Goal: Task Accomplishment & Management: Use online tool/utility

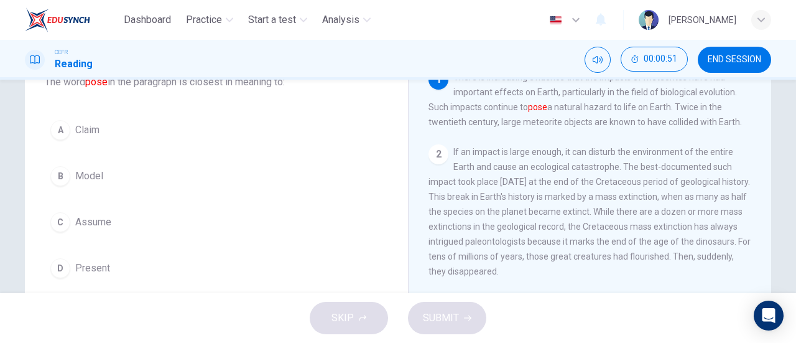
scroll to position [90, 0]
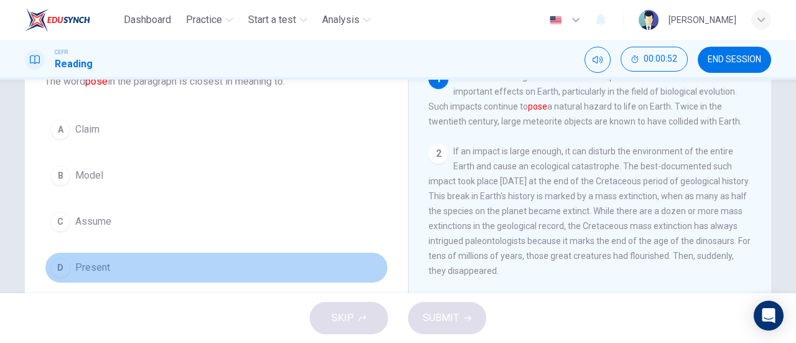
click at [202, 266] on button "D Present" at bounding box center [216, 267] width 343 height 31
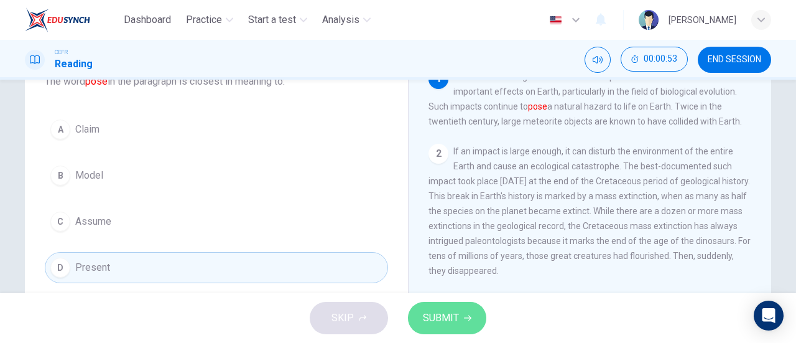
click at [443, 323] on span "SUBMIT" at bounding box center [441, 317] width 36 height 17
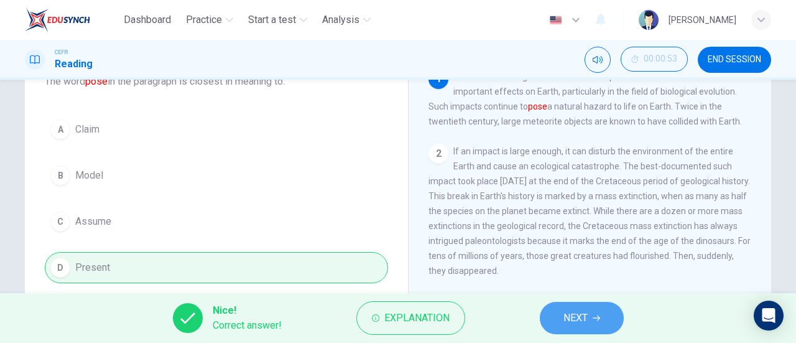
click at [585, 303] on button "NEXT" at bounding box center [582, 318] width 84 height 32
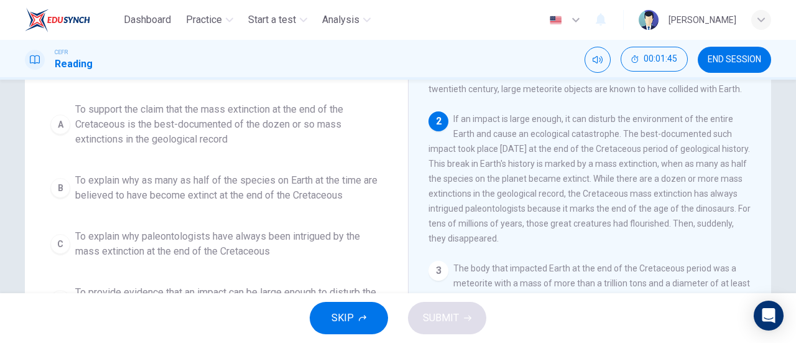
scroll to position [123, 0]
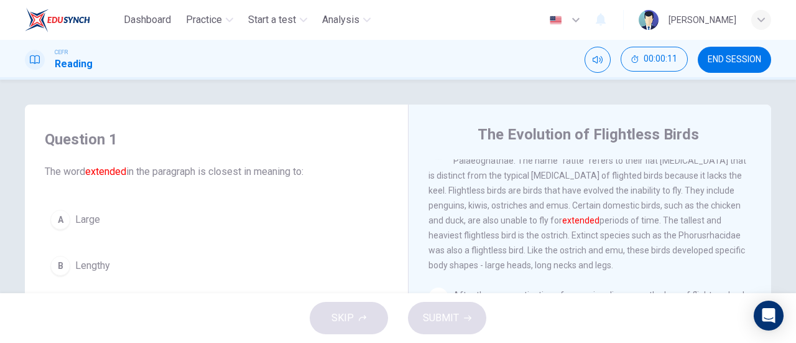
scroll to position [1, 0]
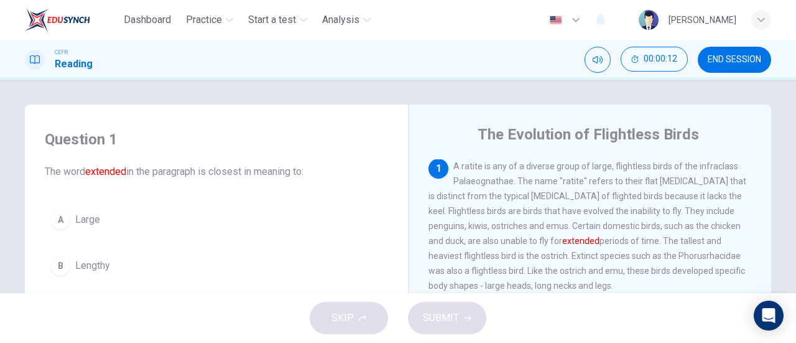
click at [5, 218] on div "Question 1 The word extended in the paragraph is closest in meaning to: A Large…" at bounding box center [398, 321] width 786 height 432
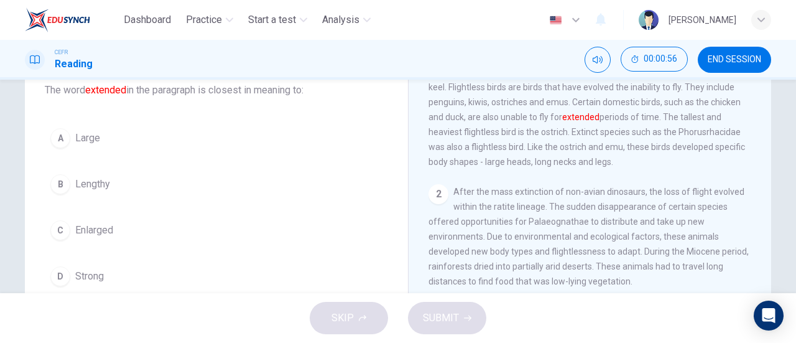
scroll to position [85, 0]
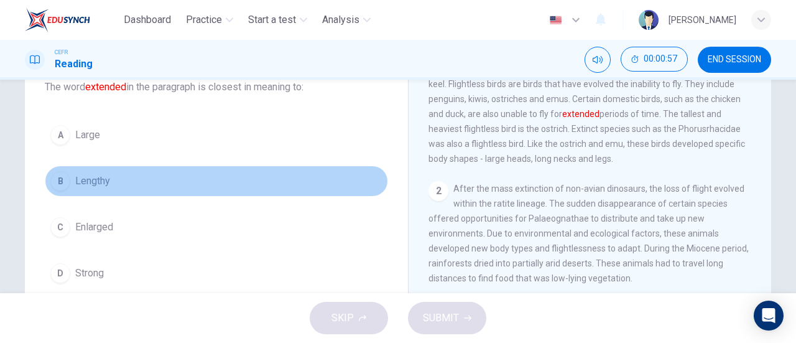
click at [215, 186] on button "B Lengthy" at bounding box center [216, 181] width 343 height 31
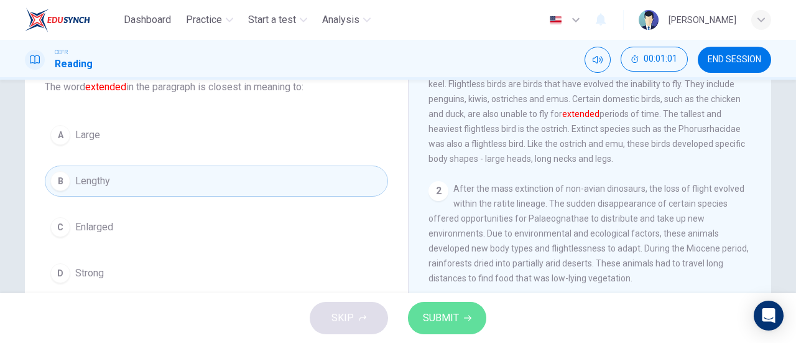
click at [434, 319] on span "SUBMIT" at bounding box center [441, 317] width 36 height 17
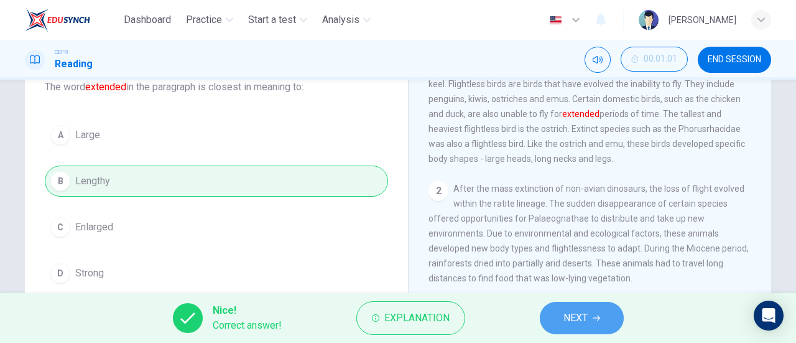
click at [560, 319] on button "NEXT" at bounding box center [582, 318] width 84 height 32
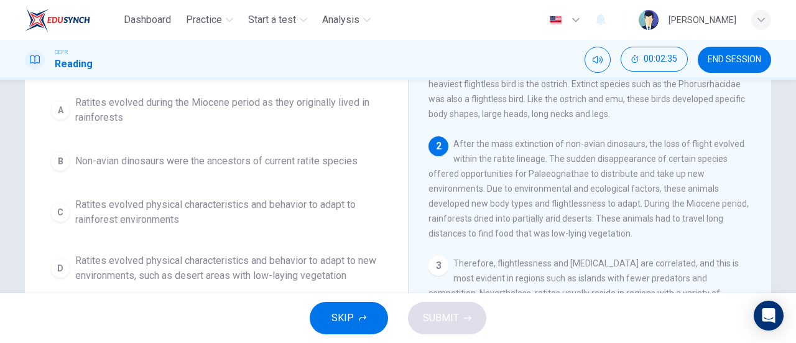
scroll to position [130, 0]
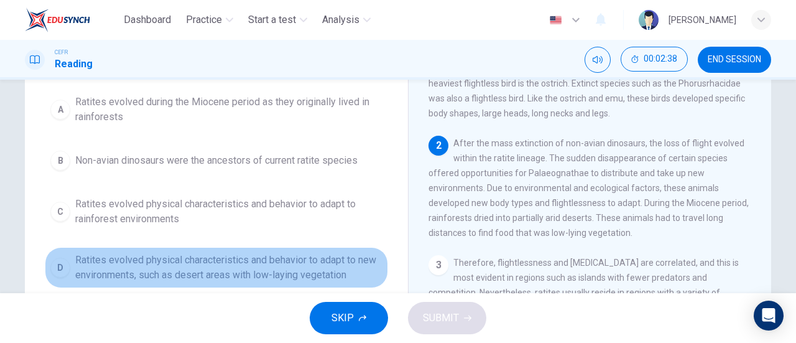
click at [296, 256] on span "Ratites evolved physical characteristics and behavior to adapt to new environme…" at bounding box center [228, 268] width 307 height 30
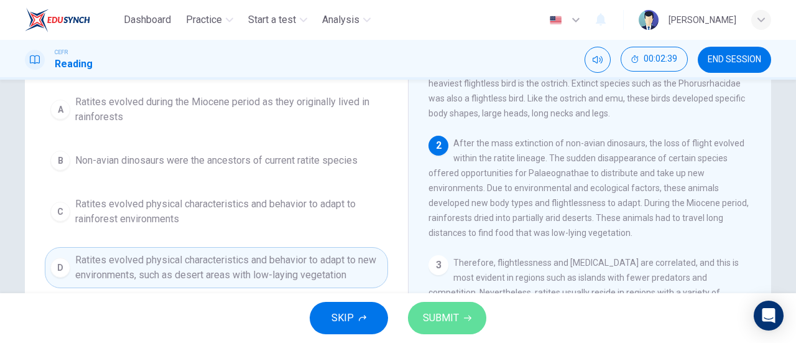
click at [470, 308] on button "SUBMIT" at bounding box center [447, 318] width 78 height 32
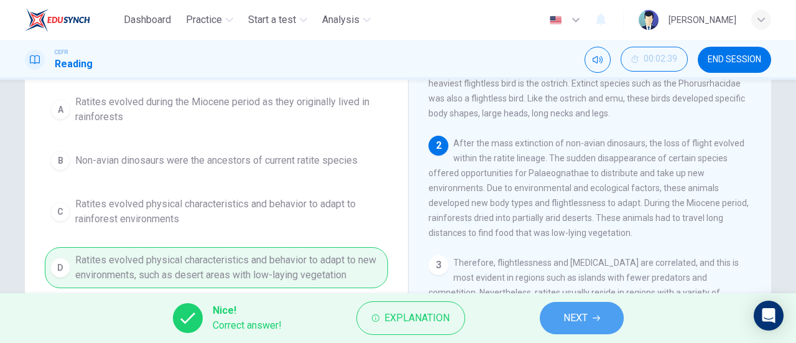
click at [561, 316] on button "NEXT" at bounding box center [582, 318] width 84 height 32
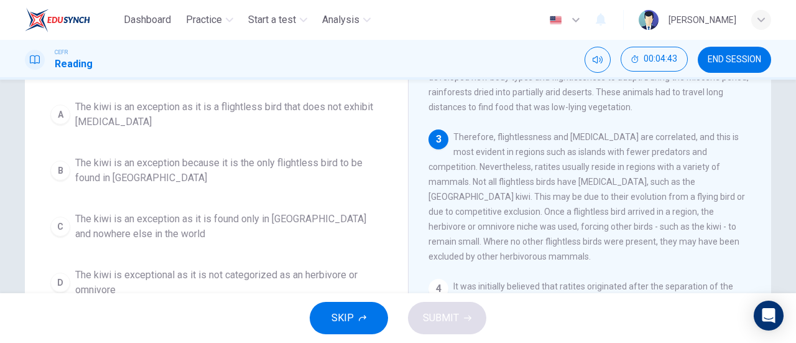
scroll to position [109, 0]
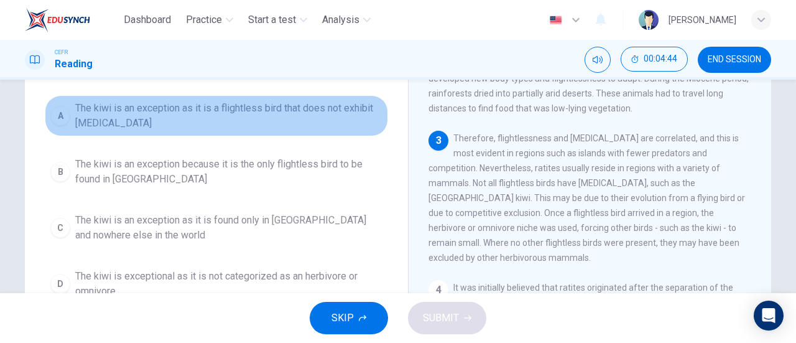
click at [260, 119] on span "The kiwi is an exception as it is a flightless bird that does not exhibit gigan…" at bounding box center [228, 116] width 307 height 30
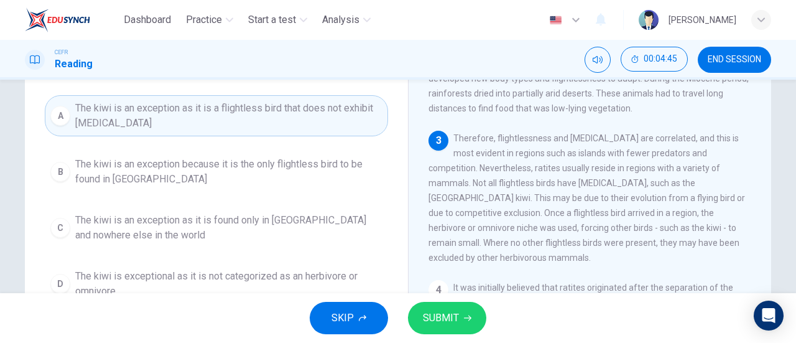
click at [446, 318] on span "SUBMIT" at bounding box center [441, 317] width 36 height 17
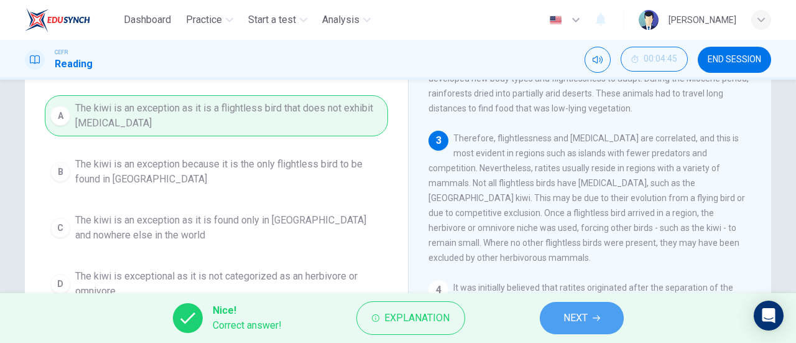
click at [569, 321] on span "NEXT" at bounding box center [576, 317] width 24 height 17
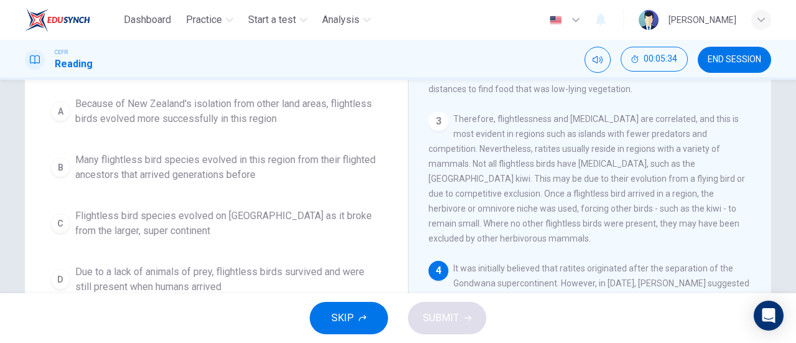
scroll to position [151, 0]
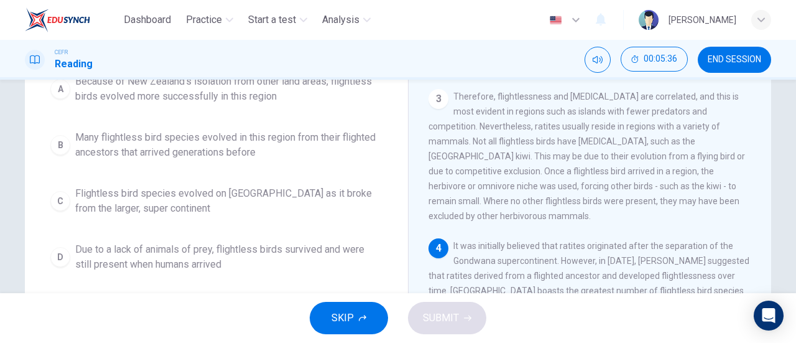
click at [263, 254] on span "Due to a lack of animals of prey, flightless birds survived and were still pres…" at bounding box center [228, 257] width 307 height 30
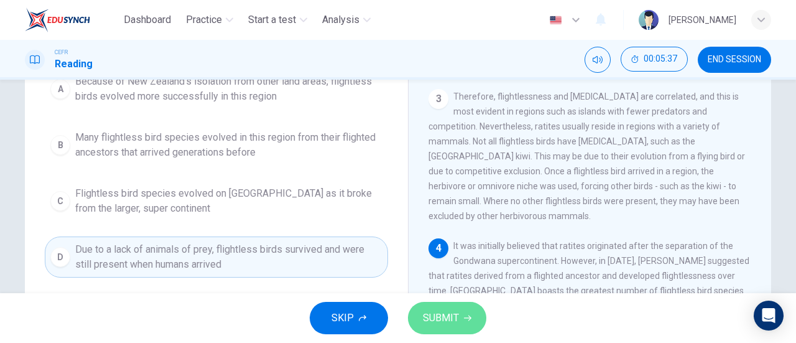
click at [473, 315] on button "SUBMIT" at bounding box center [447, 318] width 78 height 32
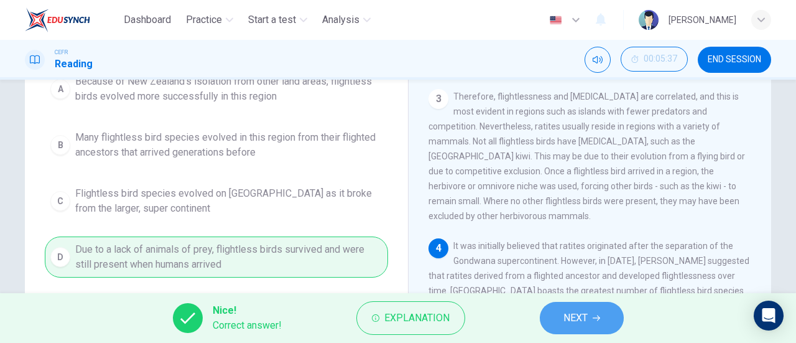
click at [594, 322] on button "NEXT" at bounding box center [582, 318] width 84 height 32
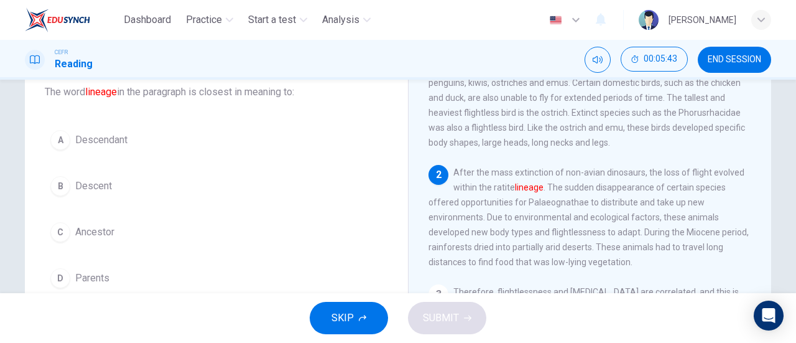
scroll to position [73, 0]
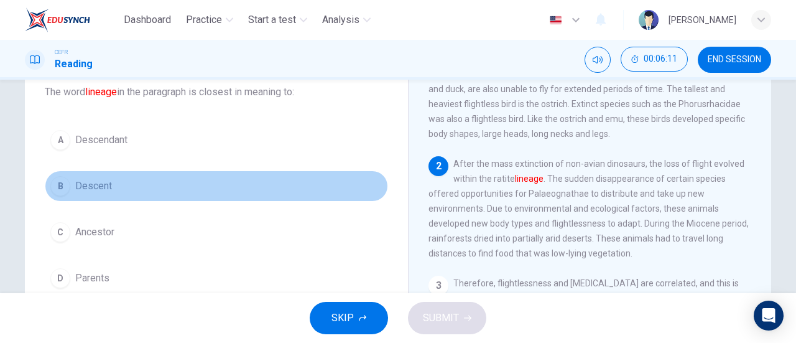
click at [175, 176] on button "B Descent" at bounding box center [216, 185] width 343 height 31
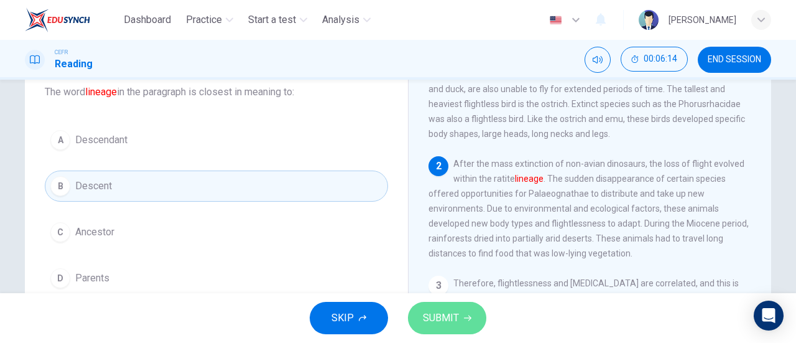
click at [455, 314] on span "SUBMIT" at bounding box center [441, 317] width 36 height 17
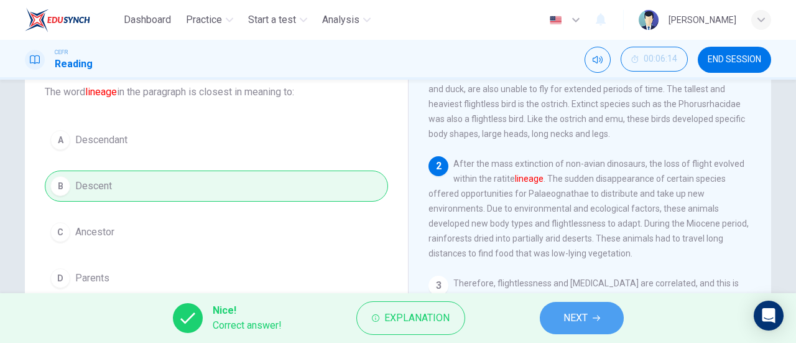
click at [579, 310] on span "NEXT" at bounding box center [576, 317] width 24 height 17
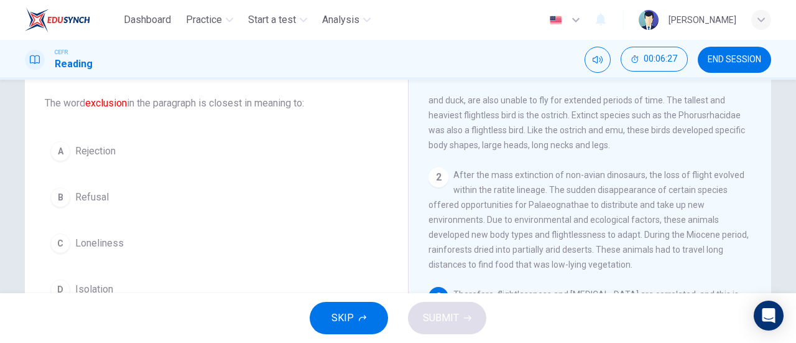
scroll to position [91, 0]
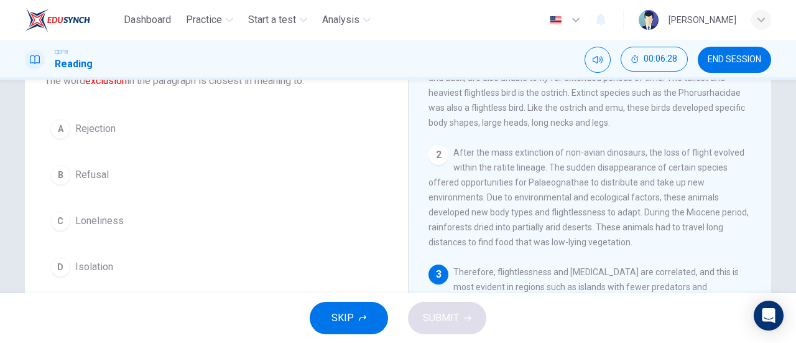
click at [217, 241] on div "A Rejection B Refusal C Loneliness D Isolation" at bounding box center [216, 197] width 343 height 169
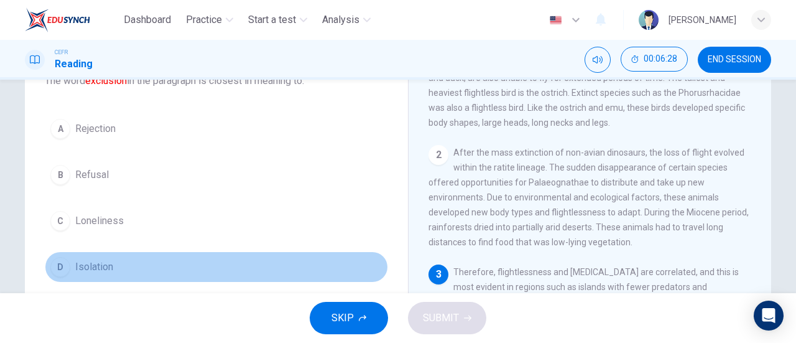
click at [217, 263] on button "D Isolation" at bounding box center [216, 266] width 343 height 31
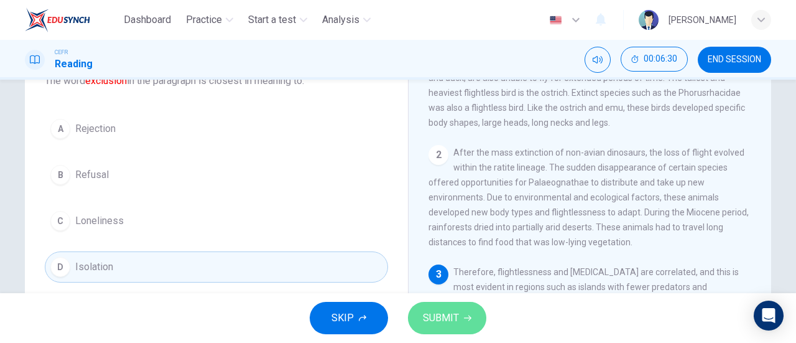
click at [460, 314] on button "SUBMIT" at bounding box center [447, 318] width 78 height 32
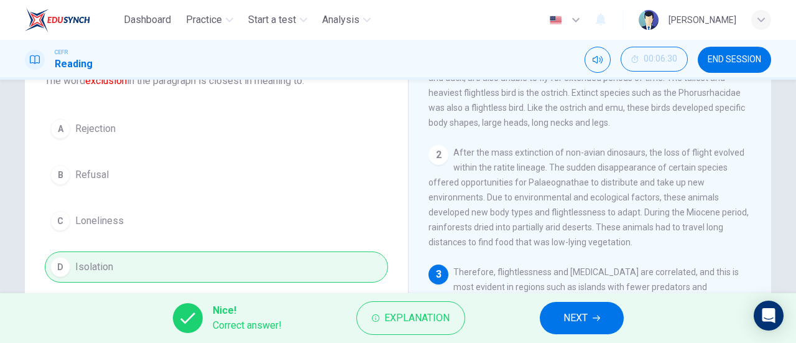
click at [575, 320] on span "NEXT" at bounding box center [576, 317] width 24 height 17
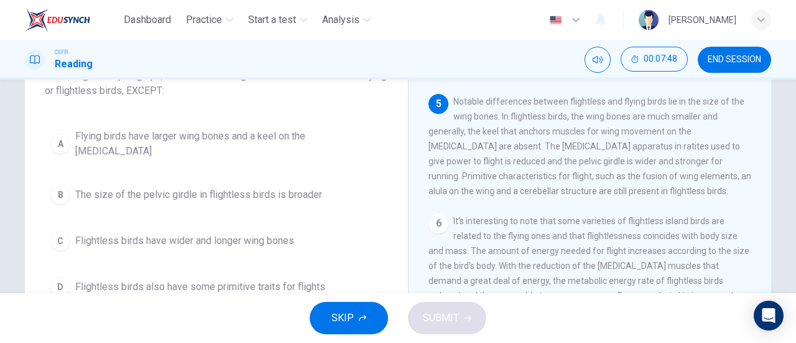
scroll to position [100, 0]
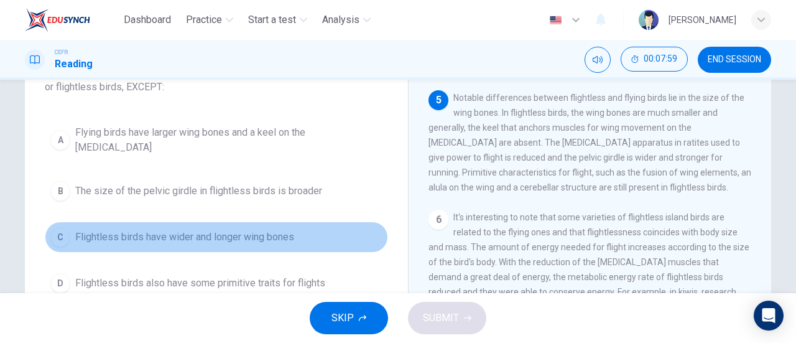
click at [285, 222] on button "C Flightless birds have wider and longer wing bones" at bounding box center [216, 237] width 343 height 31
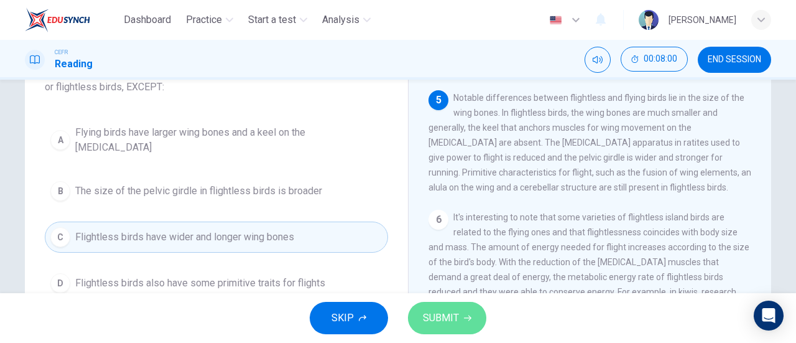
click at [454, 322] on span "SUBMIT" at bounding box center [441, 317] width 36 height 17
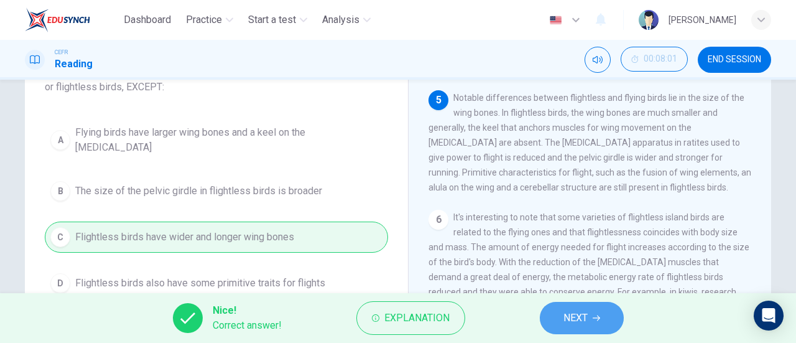
click at [577, 319] on span "NEXT" at bounding box center [576, 317] width 24 height 17
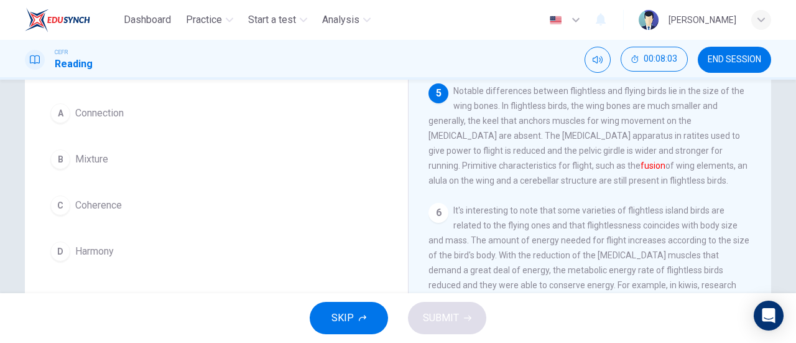
scroll to position [91, 0]
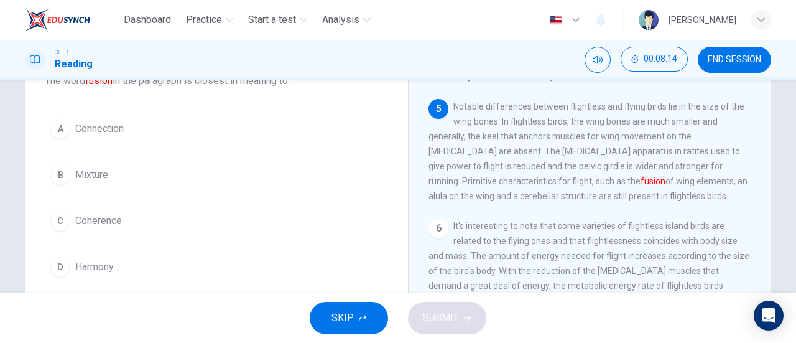
click at [163, 269] on button "D Harmony" at bounding box center [216, 266] width 343 height 31
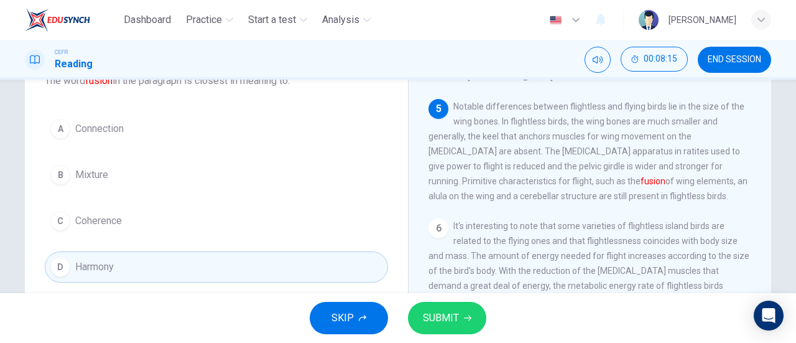
click at [341, 297] on div "SKIP SUBMIT" at bounding box center [398, 318] width 796 height 50
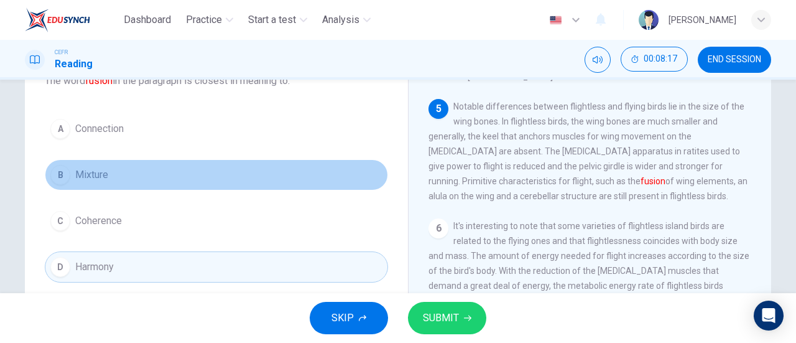
click at [275, 180] on button "B Mixture" at bounding box center [216, 174] width 343 height 31
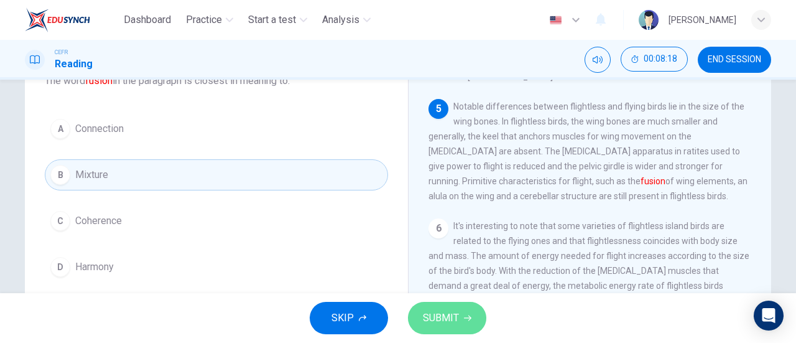
click at [447, 315] on span "SUBMIT" at bounding box center [441, 317] width 36 height 17
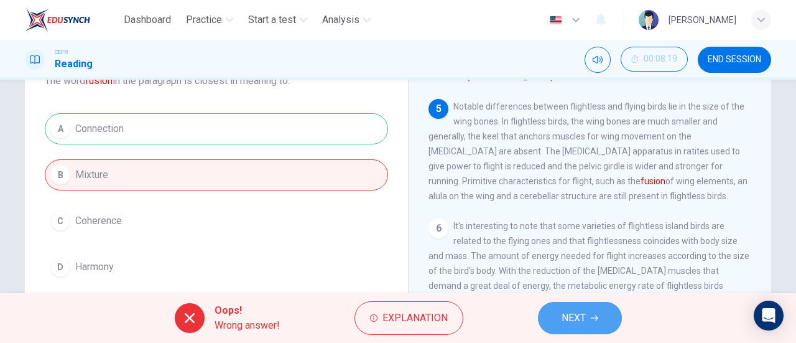
click at [562, 317] on span "NEXT" at bounding box center [574, 317] width 24 height 17
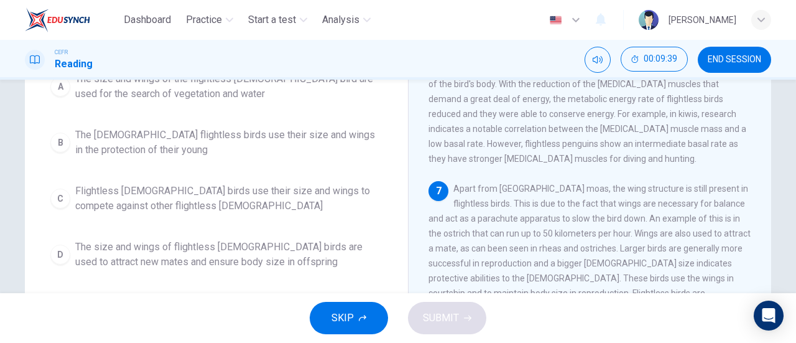
scroll to position [154, 0]
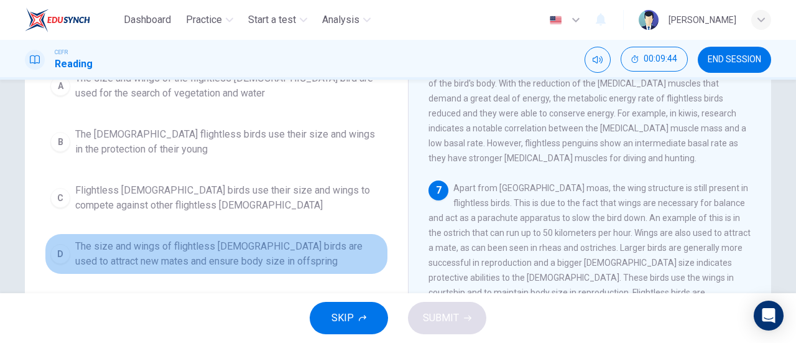
click at [295, 258] on span "The size and wings of flightless male birds are used to attract new mates and e…" at bounding box center [228, 254] width 307 height 30
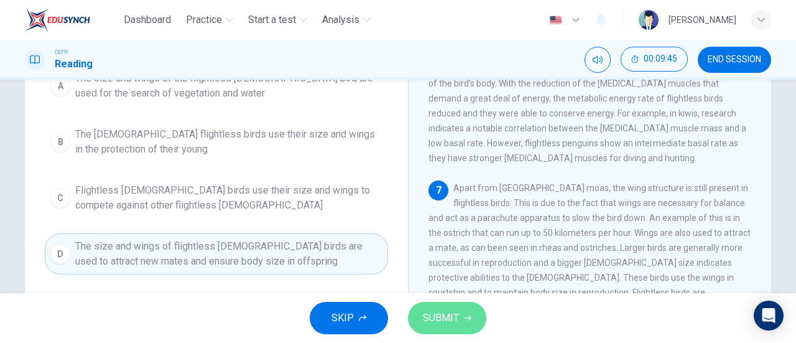
click at [466, 329] on button "SUBMIT" at bounding box center [447, 318] width 78 height 32
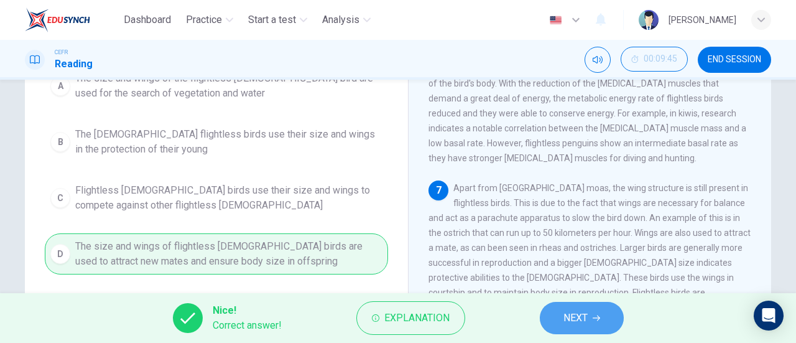
click at [585, 313] on span "NEXT" at bounding box center [576, 317] width 24 height 17
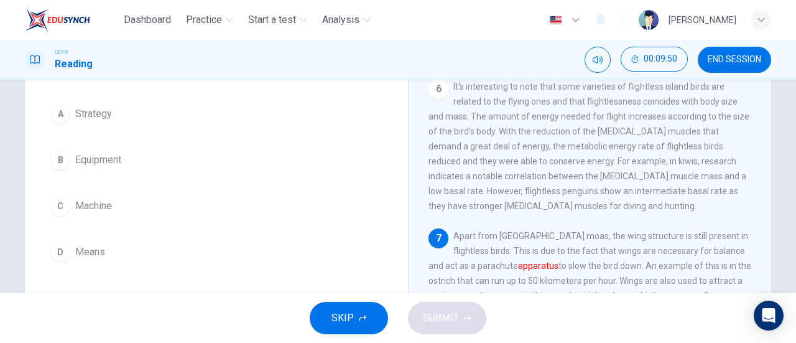
scroll to position [100, 0]
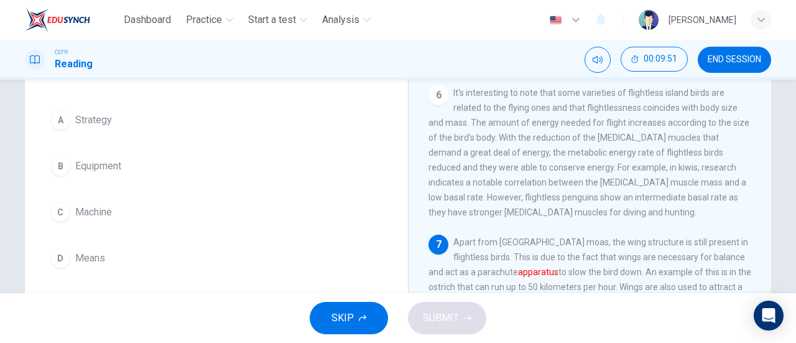
click at [251, 171] on button "B Equipment" at bounding box center [216, 166] width 343 height 31
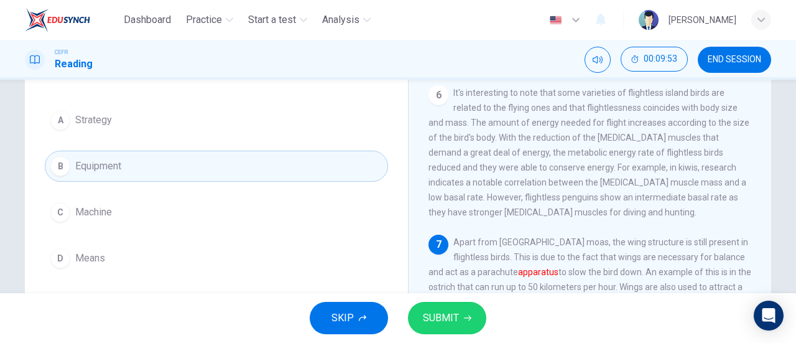
click at [424, 315] on span "SUBMIT" at bounding box center [441, 317] width 36 height 17
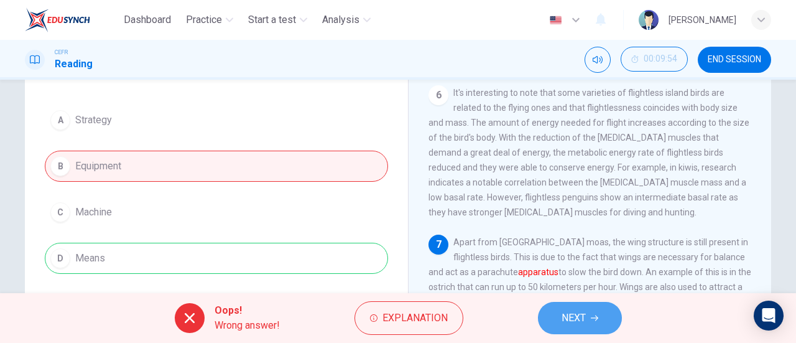
click at [581, 325] on span "NEXT" at bounding box center [574, 317] width 24 height 17
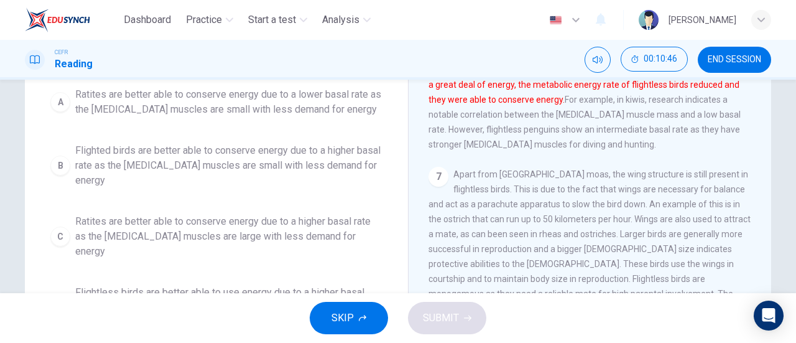
scroll to position [169, 0]
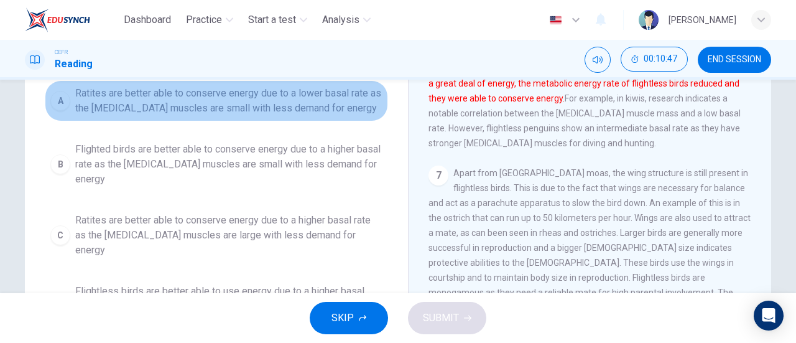
click at [285, 106] on span "Ratites are better able to conserve energy due to a lower basal rate as the pec…" at bounding box center [228, 101] width 307 height 30
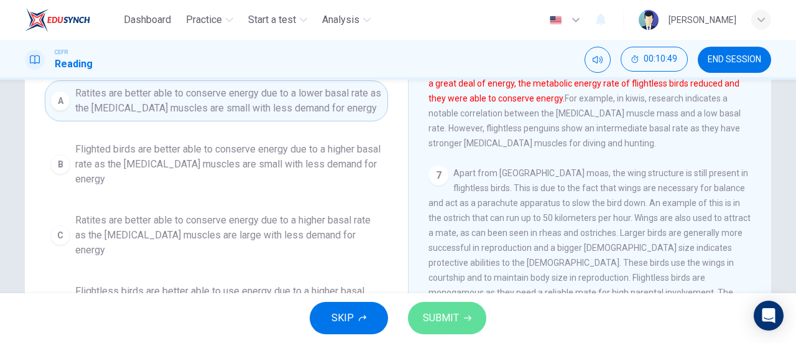
click at [462, 316] on button "SUBMIT" at bounding box center [447, 318] width 78 height 32
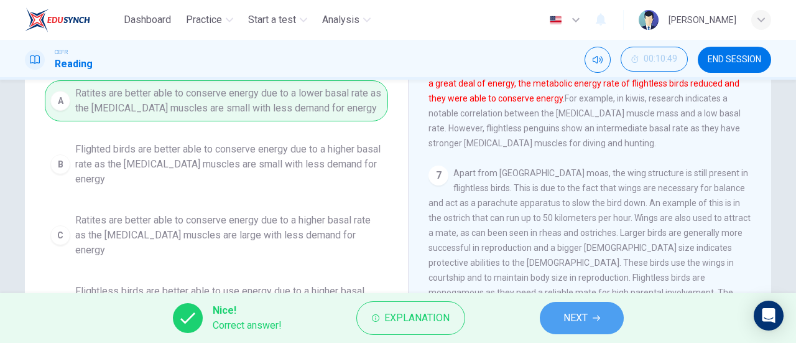
click at [543, 319] on button "NEXT" at bounding box center [582, 318] width 84 height 32
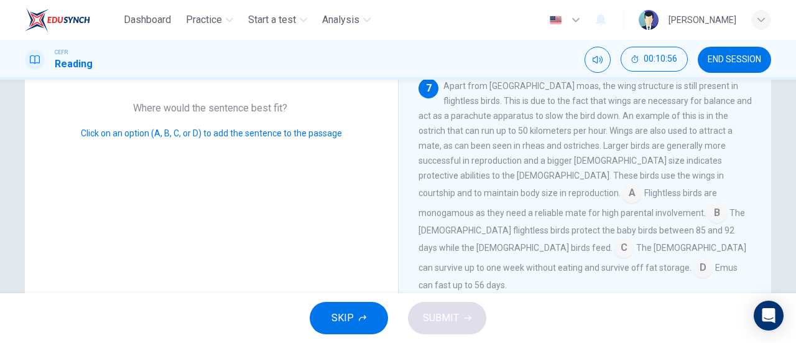
scroll to position [220, 0]
click at [614, 249] on input at bounding box center [624, 250] width 20 height 20
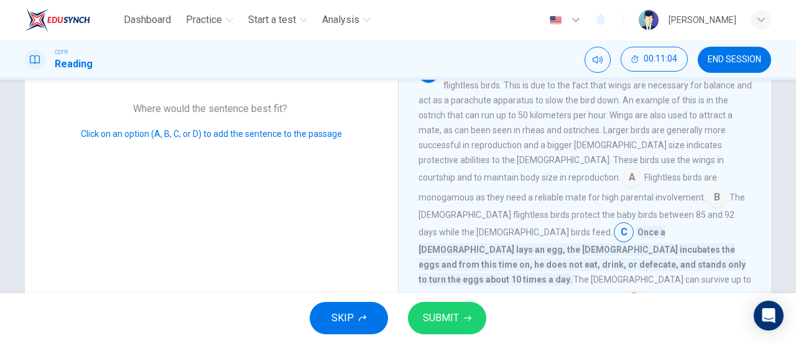
scroll to position [654, 0]
click at [707, 207] on input at bounding box center [717, 197] width 20 height 20
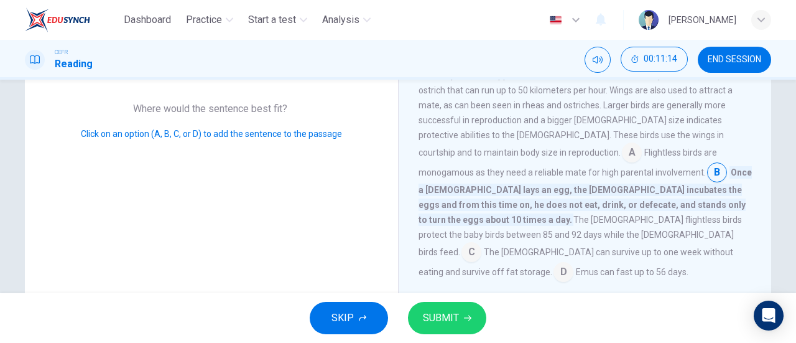
scroll to position [681, 0]
click at [458, 314] on span "SUBMIT" at bounding box center [441, 317] width 36 height 17
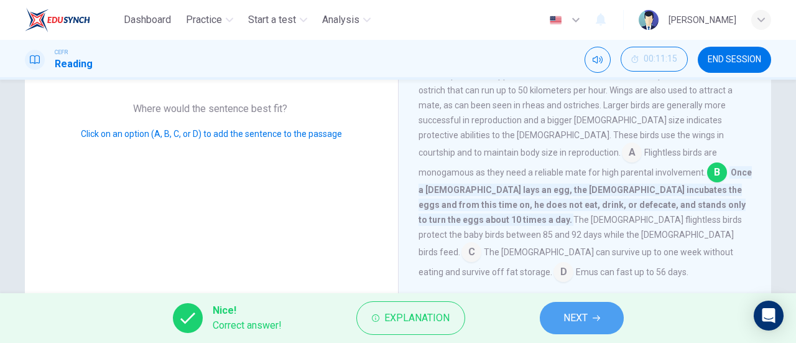
click at [574, 314] on span "NEXT" at bounding box center [576, 317] width 24 height 17
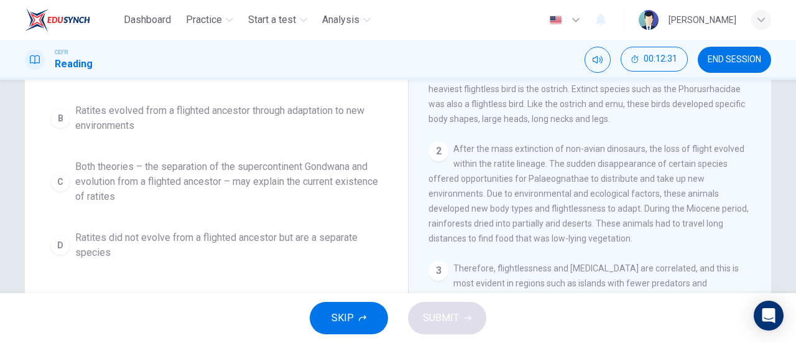
scroll to position [168, 0]
click at [338, 179] on span "Both theories – the separation of the supercontinent Gondwana and evolution fro…" at bounding box center [228, 181] width 307 height 45
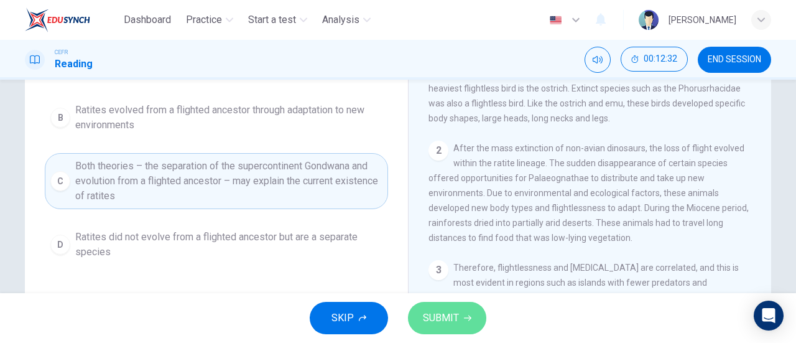
click at [476, 328] on button "SUBMIT" at bounding box center [447, 318] width 78 height 32
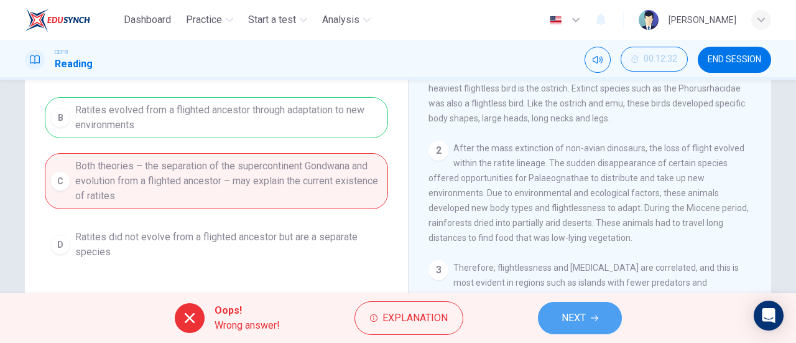
click at [595, 319] on icon "button" at bounding box center [594, 317] width 7 height 7
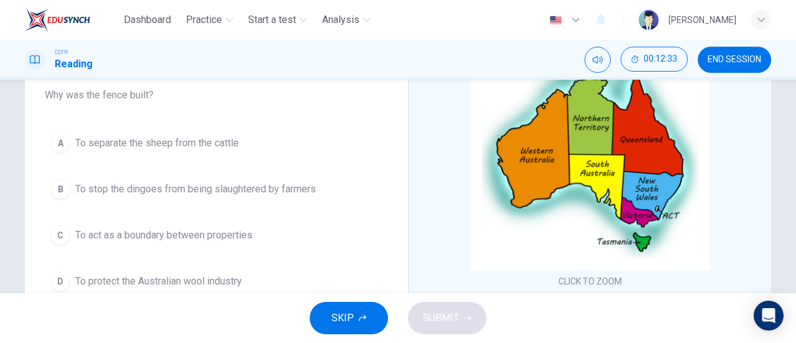
scroll to position [121, 0]
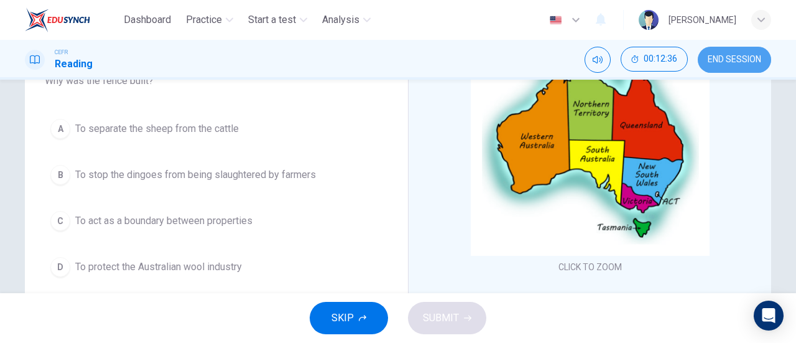
click at [698, 58] on button "END SESSION" at bounding box center [734, 60] width 73 height 26
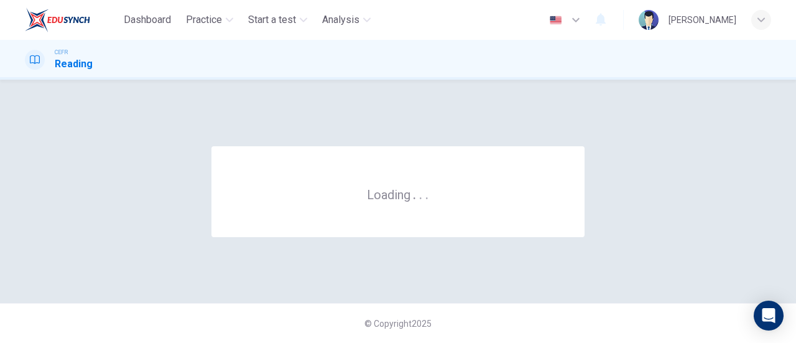
scroll to position [0, 0]
